Goal: Information Seeking & Learning: Learn about a topic

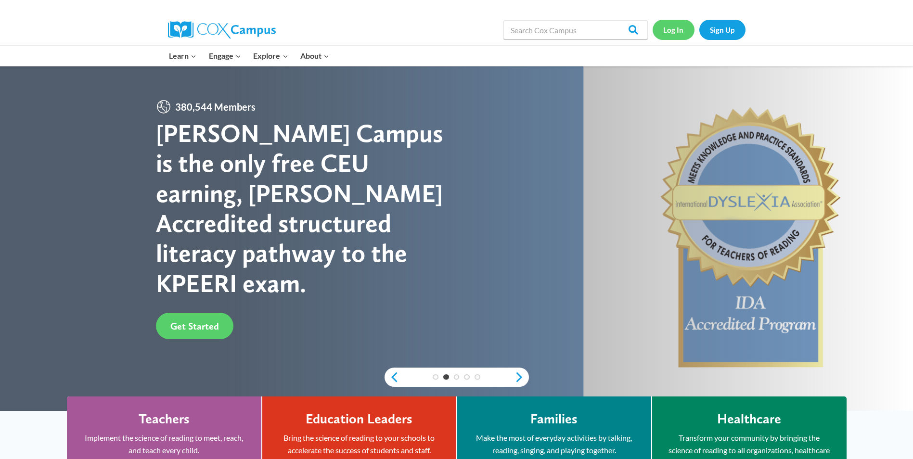
click at [676, 33] on link "Log In" at bounding box center [674, 30] width 42 height 20
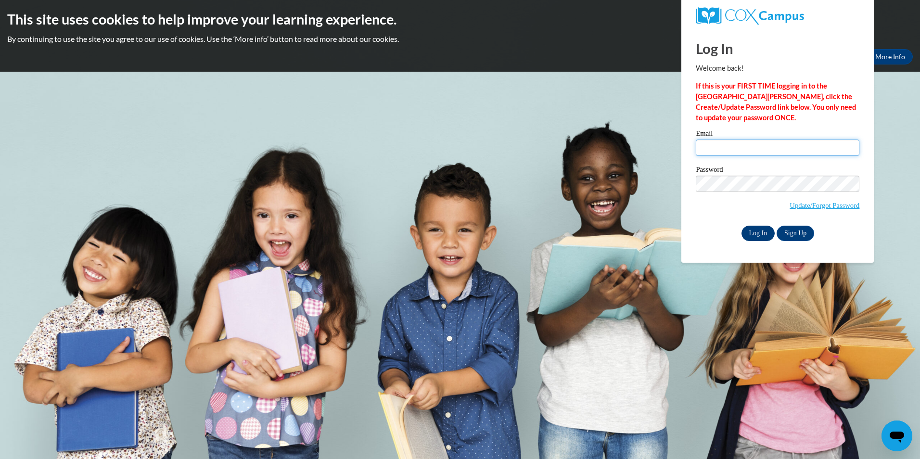
type input "mita1626@yahoo.com"
click at [756, 234] on input "Log In" at bounding box center [759, 233] width 34 height 15
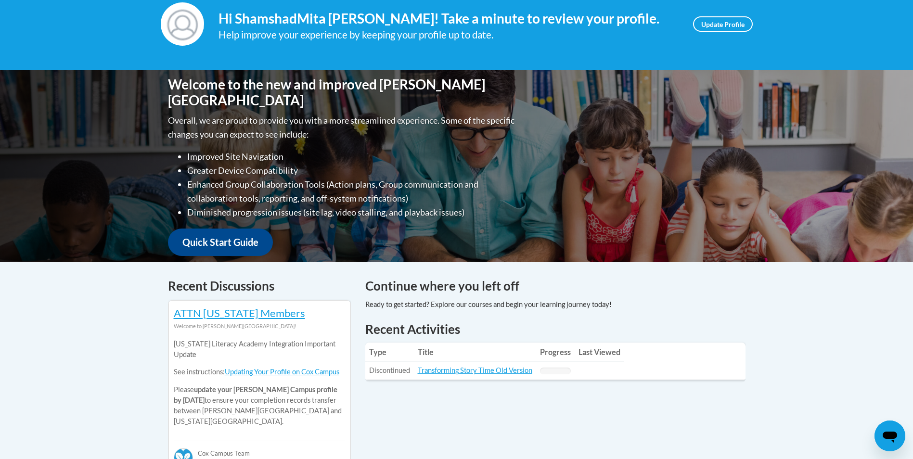
scroll to position [58, 0]
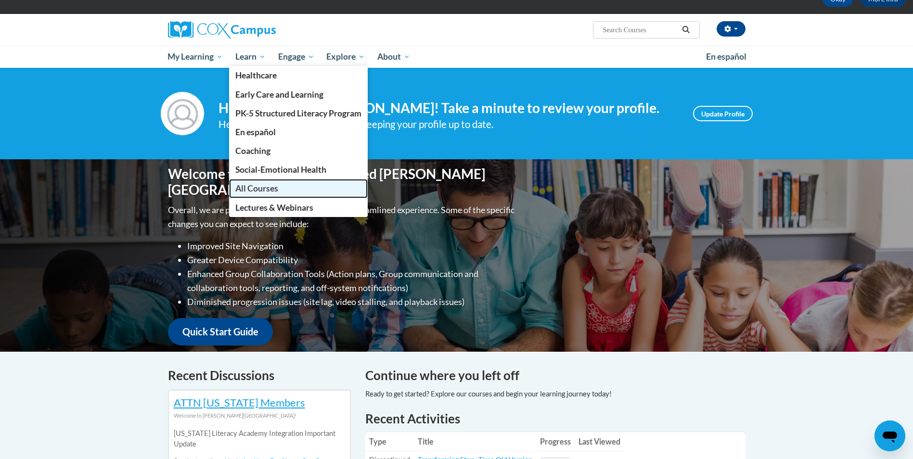
click at [278, 187] on span "All Courses" at bounding box center [256, 188] width 43 height 10
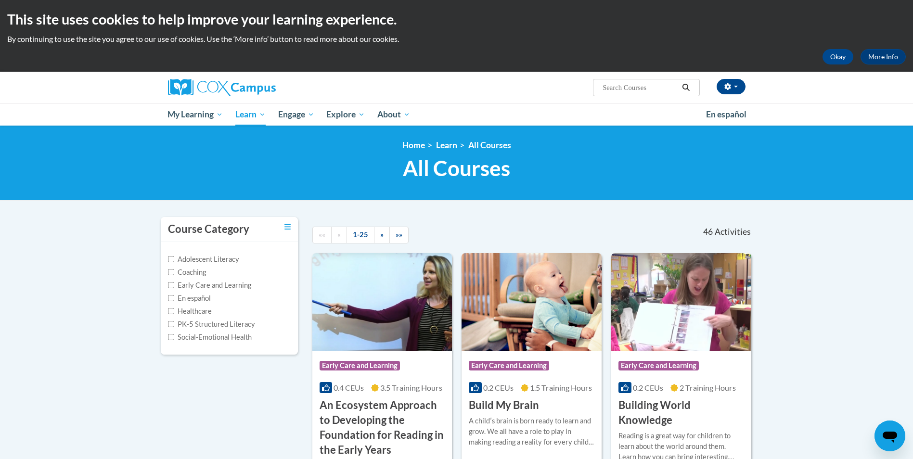
click at [641, 86] on input "Search..." at bounding box center [640, 88] width 77 height 12
type input "language and literacy"
click at [685, 85] on icon "Search" at bounding box center [685, 87] width 7 height 7
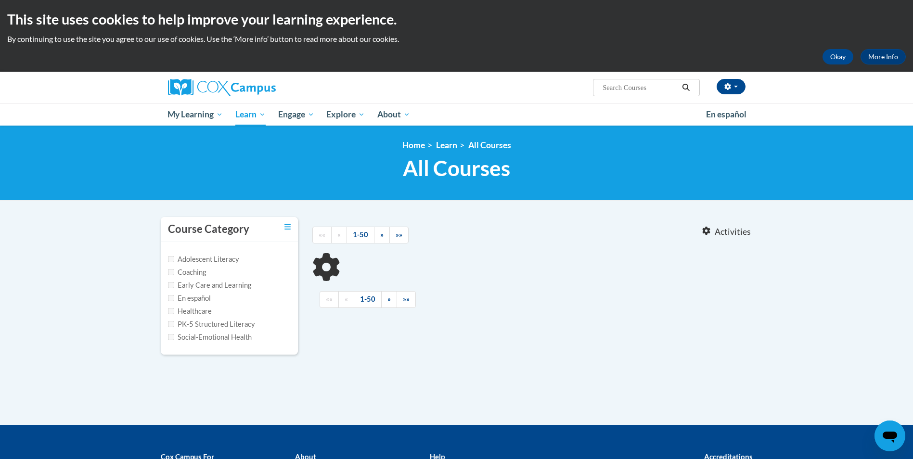
type input "language and literacy"
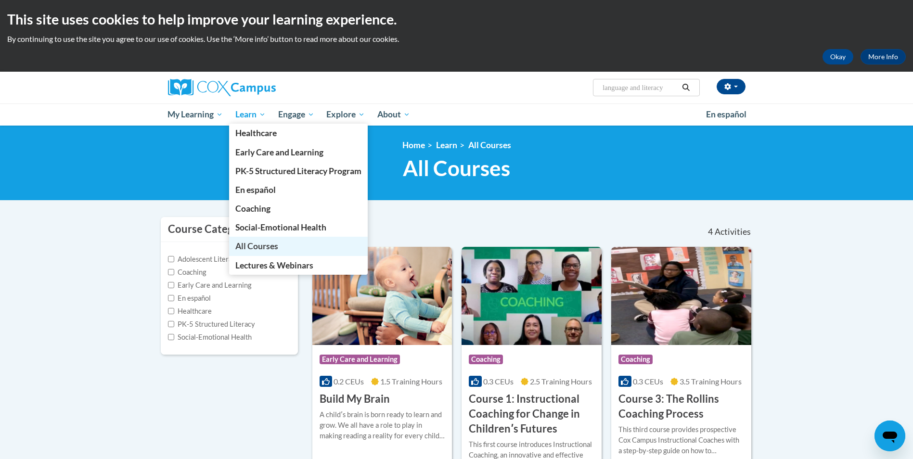
click at [261, 250] on span "All Courses" at bounding box center [256, 246] width 43 height 10
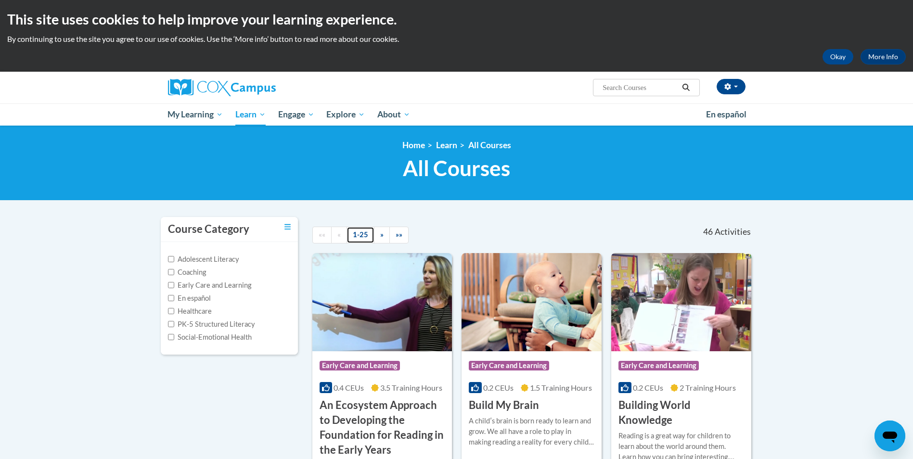
click at [357, 236] on link "1-25" at bounding box center [360, 235] width 28 height 17
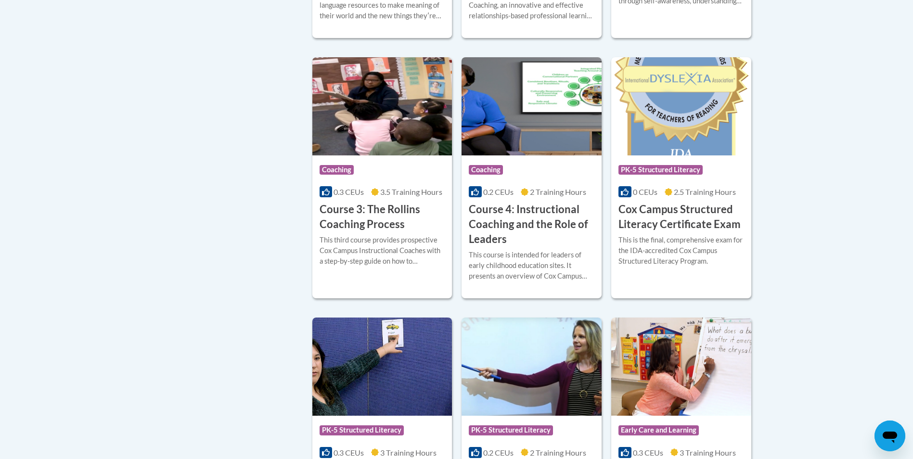
scroll to position [821, 0]
